Goal: Ask a question

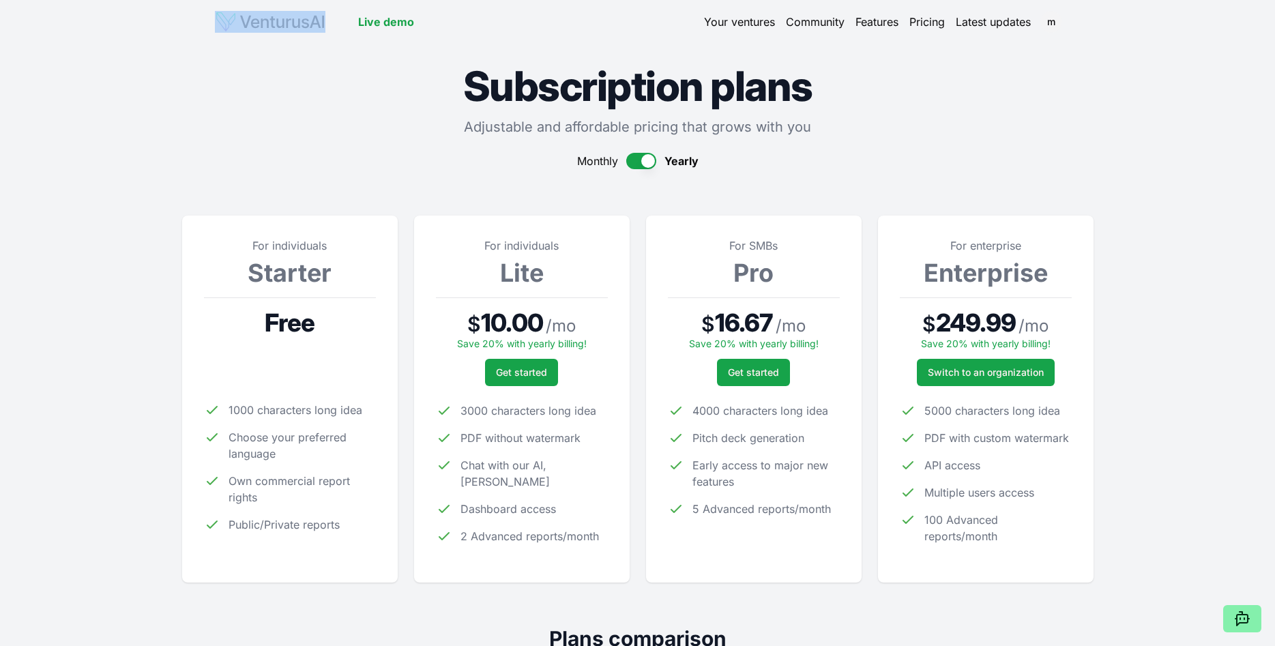
drag, startPoint x: 0, startPoint y: 0, endPoint x: 248, endPoint y: 23, distance: 248.7
click at [248, 23] on div "Live demo" at bounding box center [314, 22] width 199 height 22
copy img
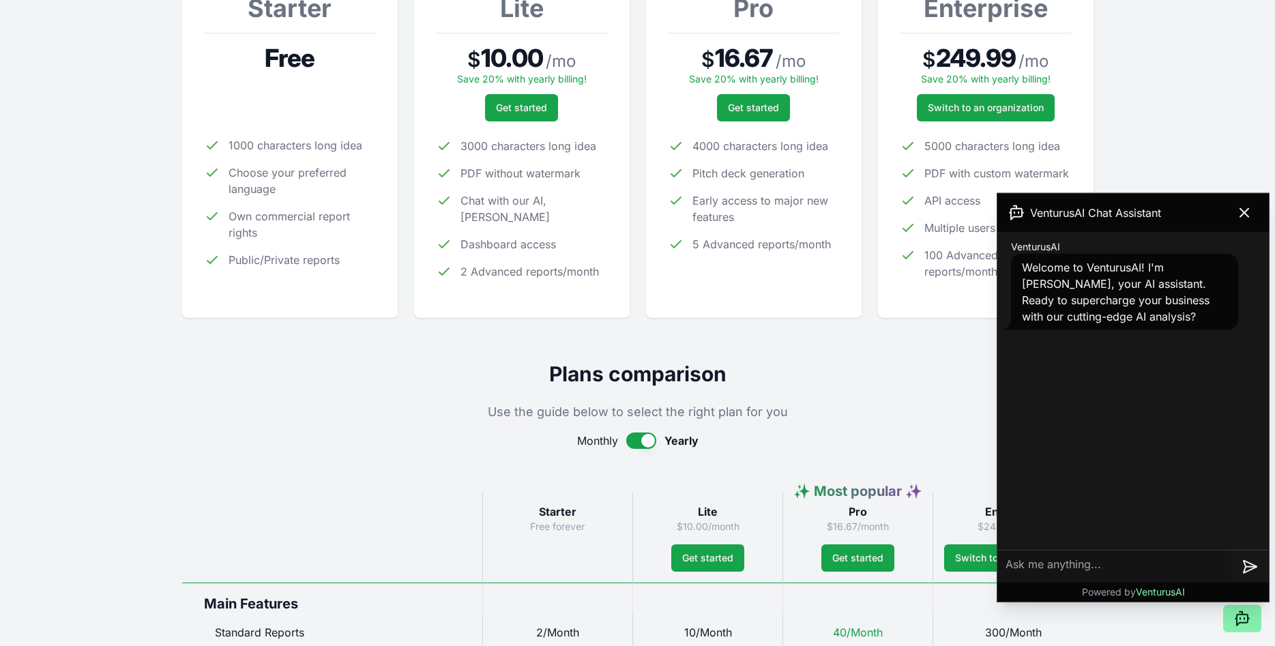
scroll to position [278, 0]
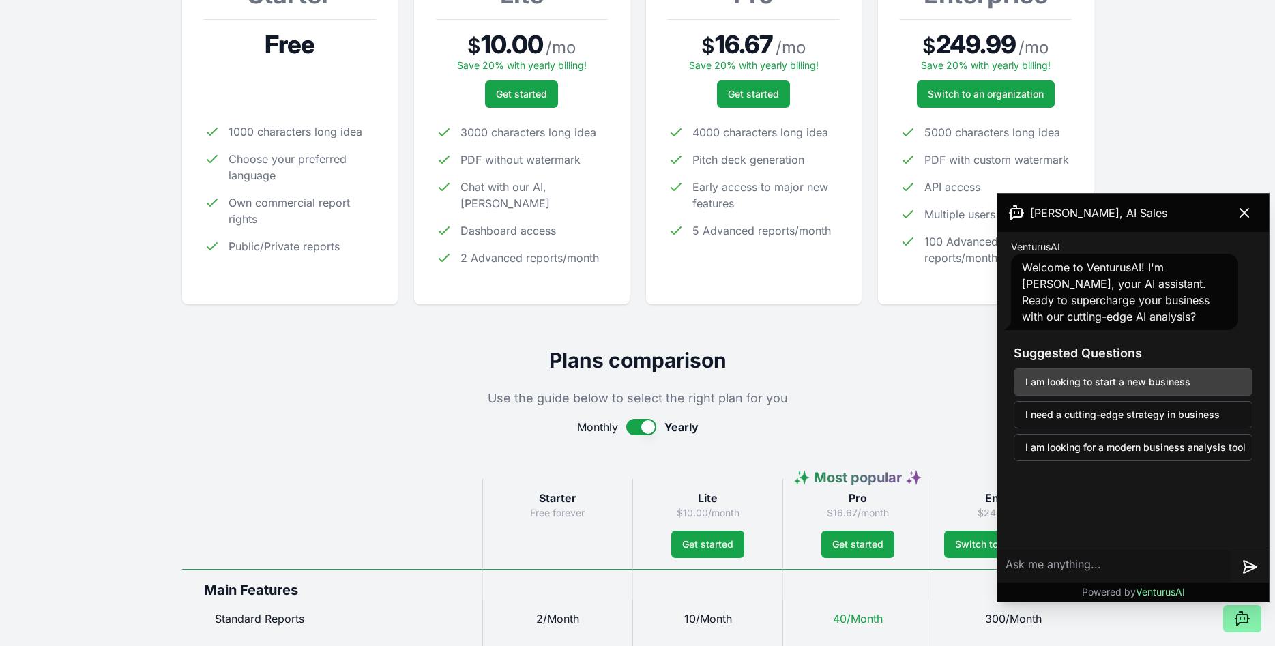
click at [1179, 379] on button "I am looking to start a new business" at bounding box center [1133, 381] width 239 height 27
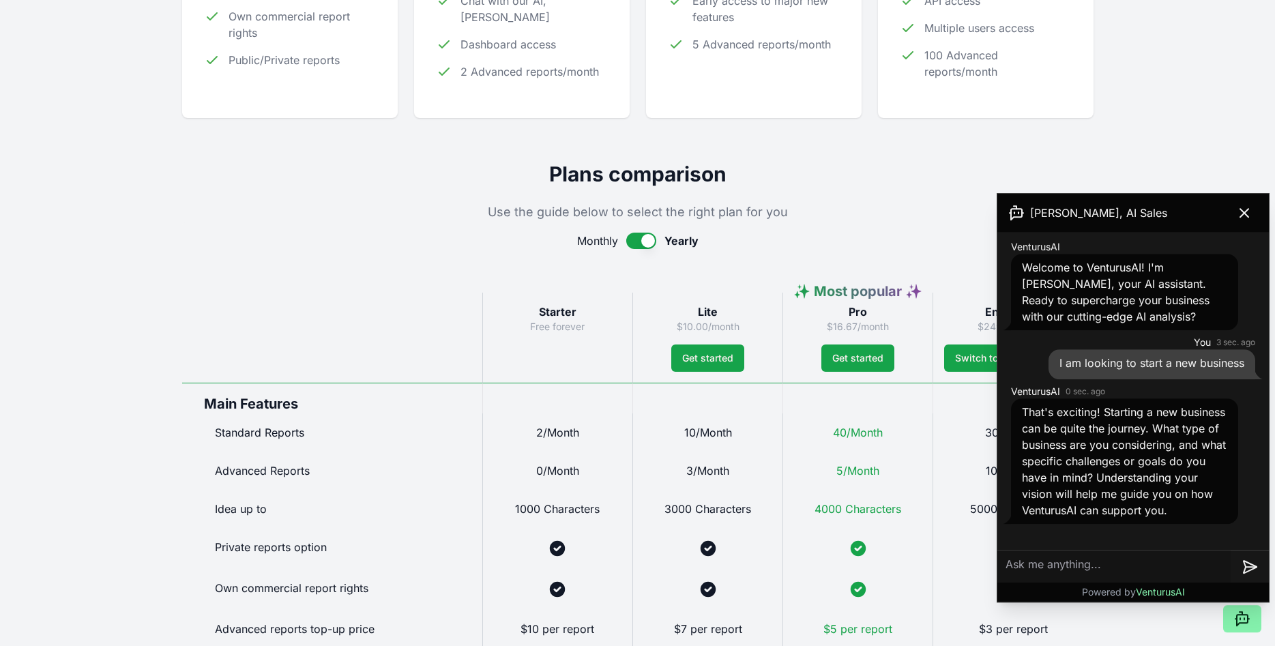
scroll to position [487, 0]
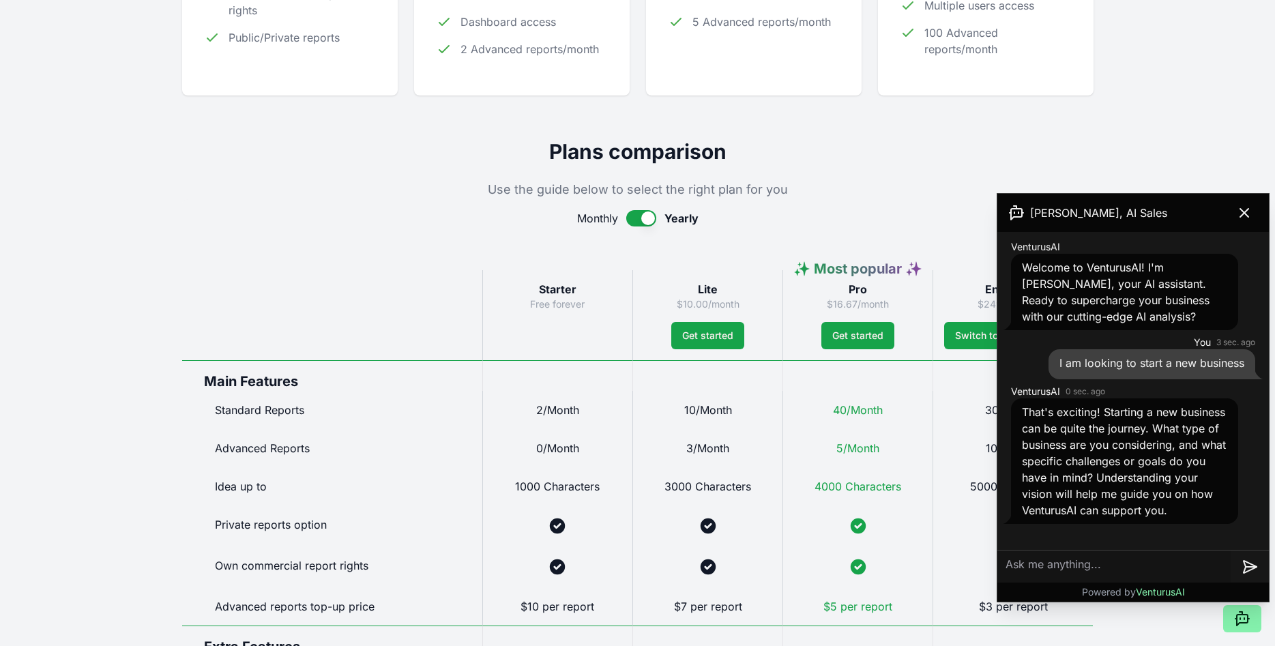
click at [1089, 564] on textarea at bounding box center [1113, 566] width 233 height 33
drag, startPoint x: 1059, startPoint y: 572, endPoint x: 1060, endPoint y: 579, distance: 6.9
click at [1060, 573] on textarea "I was to build a smart robotics mechanic to change oil" at bounding box center [1113, 564] width 233 height 44
click at [1168, 572] on textarea "I was to build a smart robotics mechanic to change car engine oil" at bounding box center [1113, 564] width 233 height 44
type textarea "I was to build a smart robotics mechanic to change car engine oil on the fly"
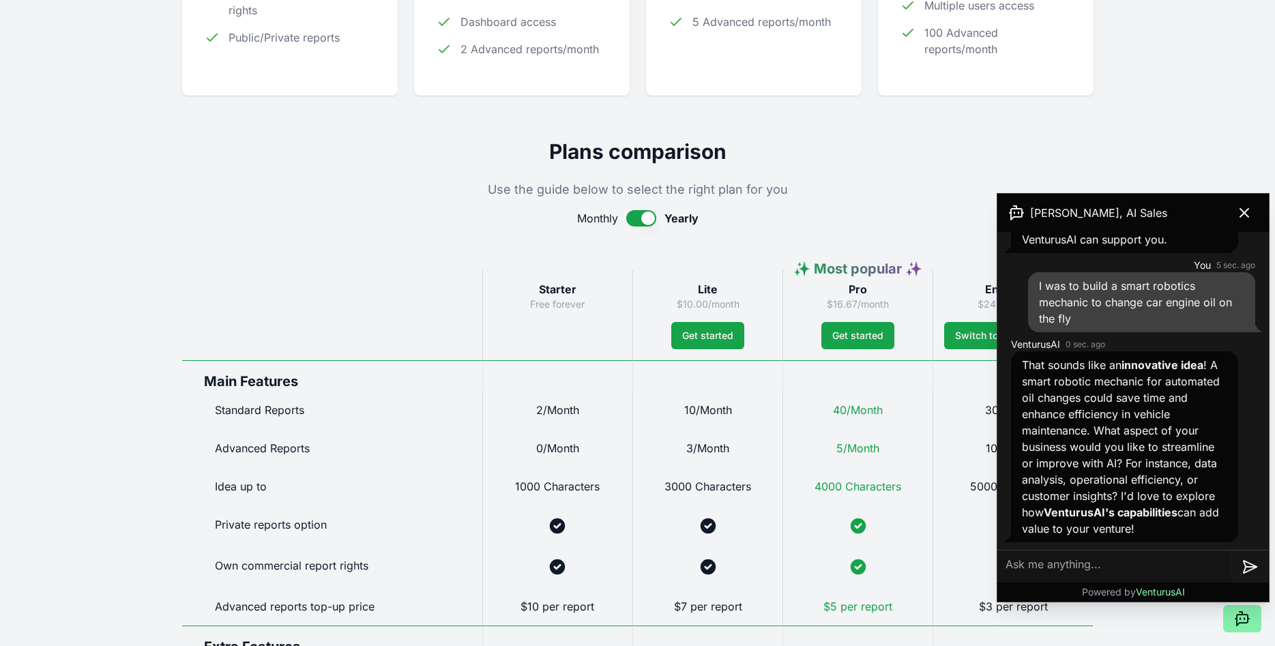
scroll to position [271, 0]
type textarea "tell me all"
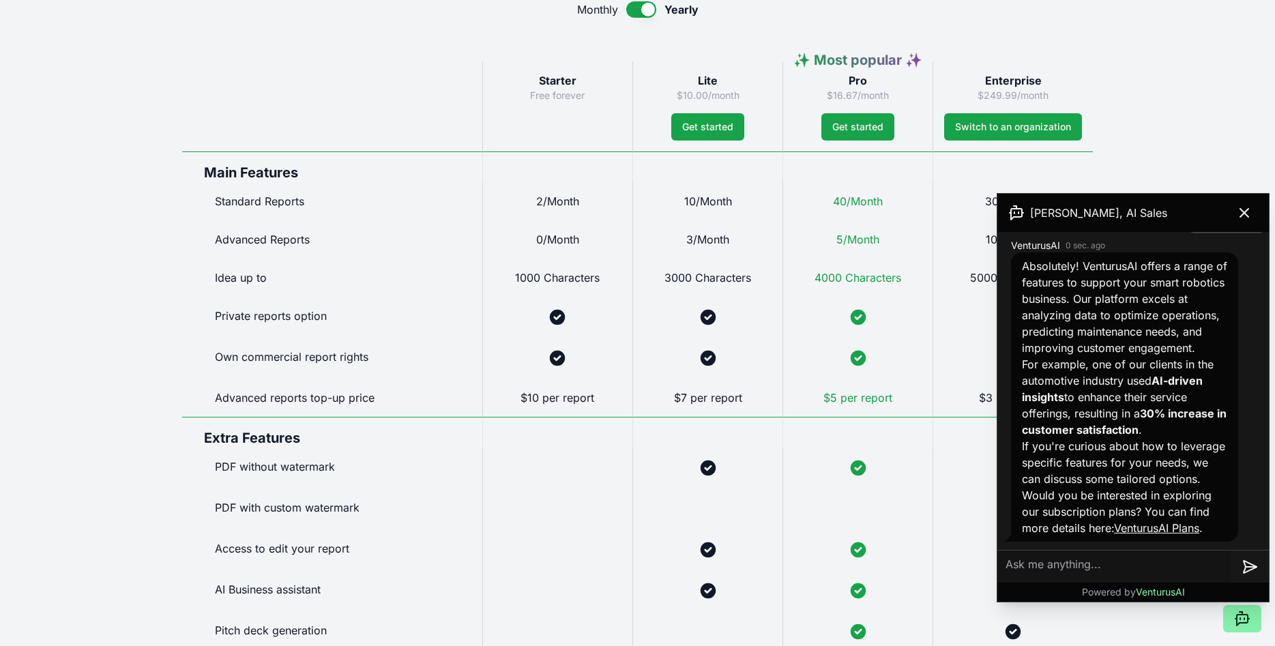
scroll to position [626, 0]
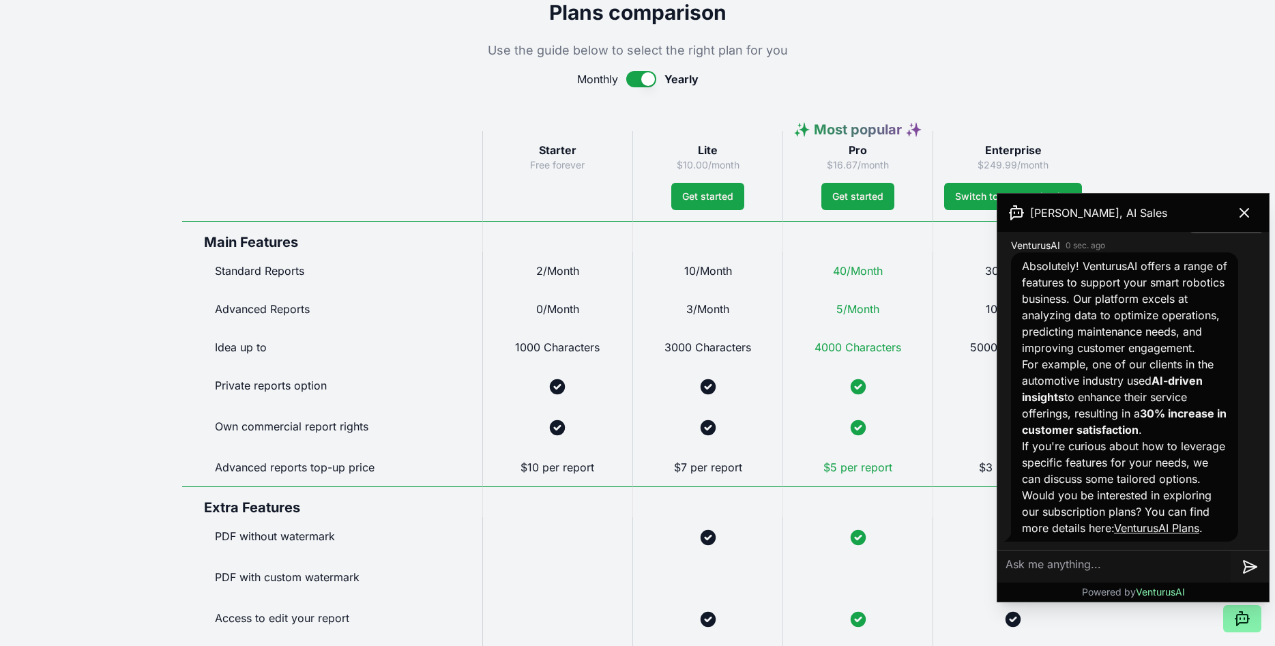
click at [1127, 565] on textarea at bounding box center [1113, 566] width 233 height 33
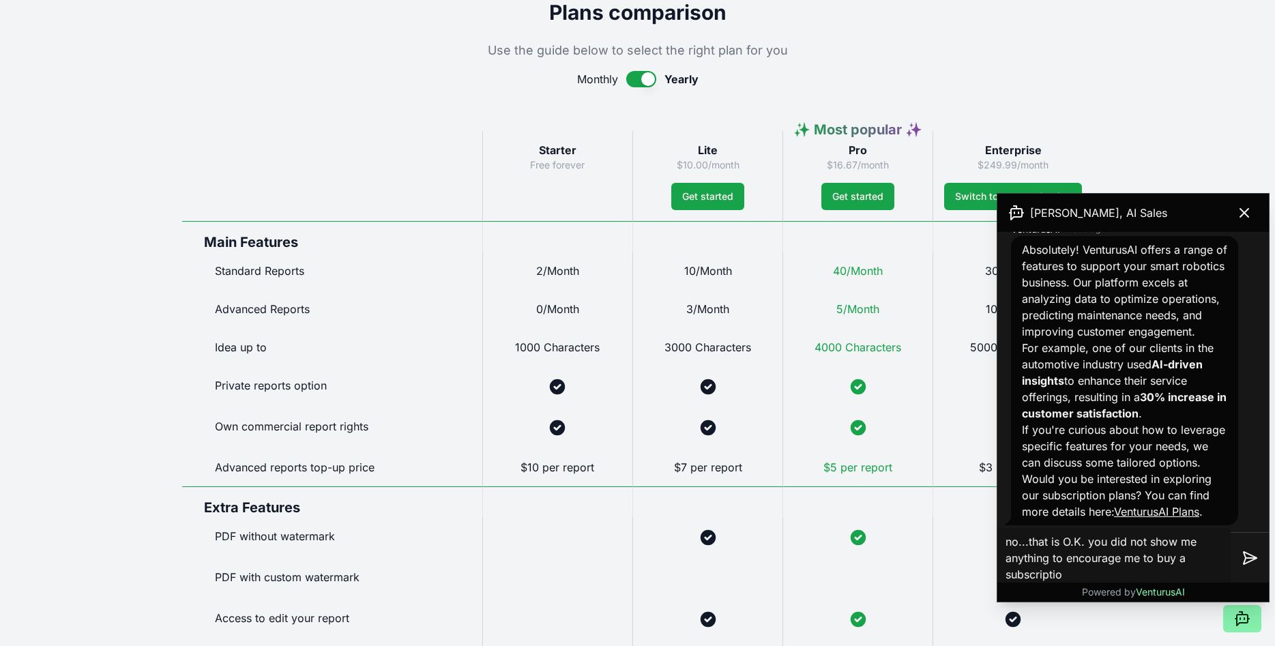
type textarea "no...that is O.K. you did not show me anything to encourage me to buy a subscri…"
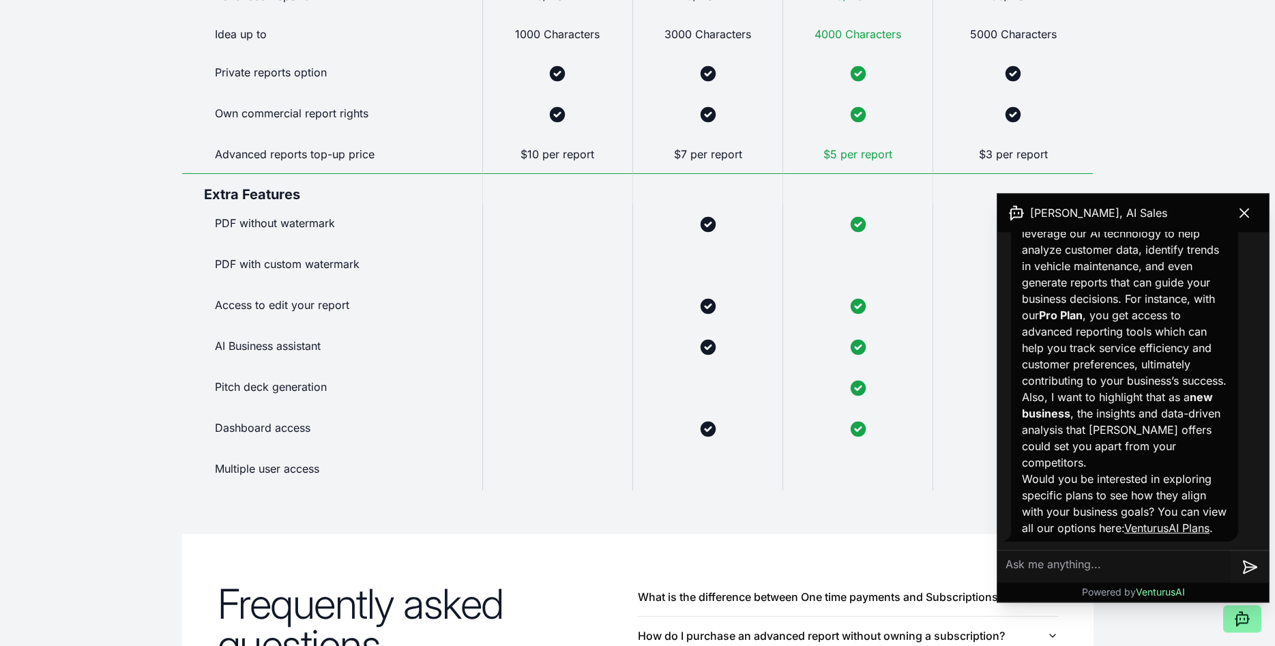
scroll to position [1113, 0]
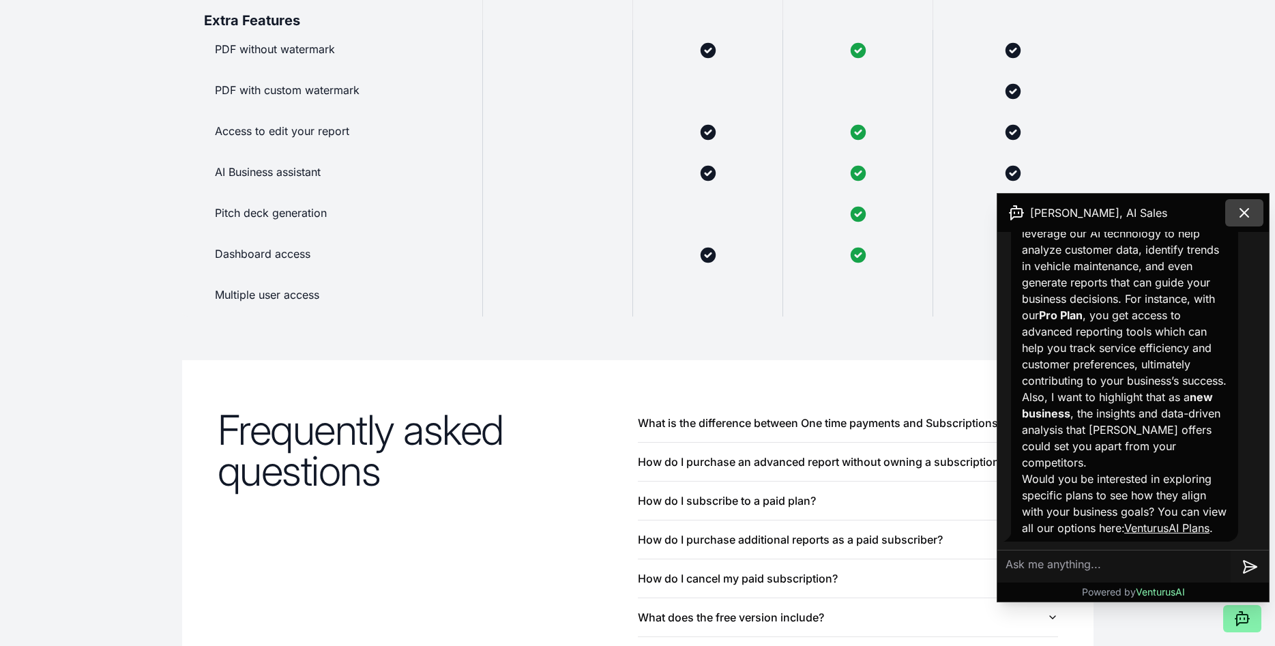
click at [1247, 213] on icon at bounding box center [1244, 213] width 16 height 16
